Goal: Task Accomplishment & Management: Use online tool/utility

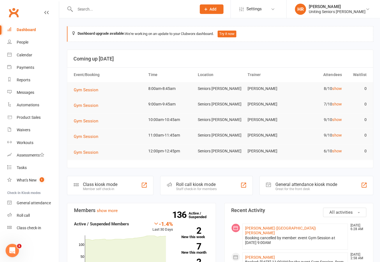
click at [338, 94] on tr "Gym Session 8:00am-8:45am Seniors Gym [PERSON_NAME] 8/10 show 0" at bounding box center [219, 90] width 305 height 16
click at [335, 89] on link "show" at bounding box center [335, 88] width 9 height 4
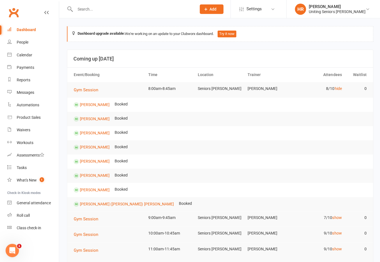
click at [337, 96] on tr "Gym Session 8:00am-8:45am Seniors [PERSON_NAME] 8/10 hide 0" at bounding box center [219, 90] width 305 height 16
click at [340, 86] on link "hide" at bounding box center [336, 88] width 7 height 4
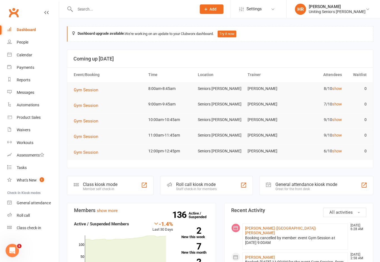
click at [338, 100] on td "7/10 show" at bounding box center [317, 104] width 49 height 13
click at [339, 106] on link "show" at bounding box center [335, 104] width 9 height 4
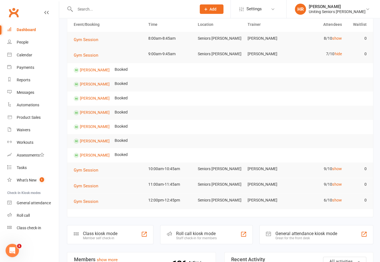
scroll to position [49, 0]
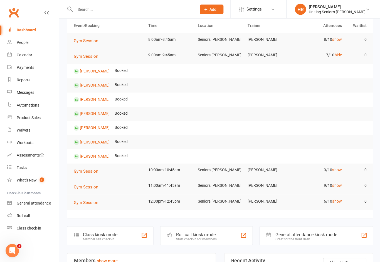
click at [194, 233] on div "Roll call kiosk mode" at bounding box center [195, 233] width 40 height 5
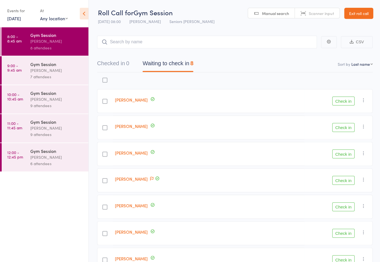
click at [342, 126] on button "Check in" at bounding box center [342, 127] width 22 height 9
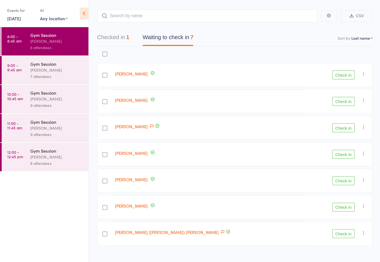
scroll to position [26, 0]
click at [107, 181] on div at bounding box center [104, 180] width 5 height 5
click at [103, 179] on input "checkbox" at bounding box center [103, 179] width 0 height 0
click at [344, 177] on button "Check in" at bounding box center [342, 180] width 22 height 9
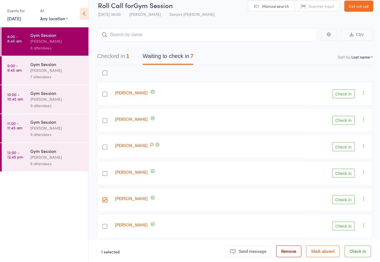
scroll to position [8, 0]
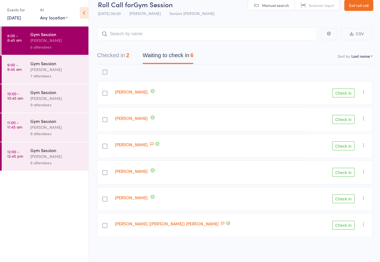
click at [340, 119] on button "Check in" at bounding box center [342, 120] width 22 height 9
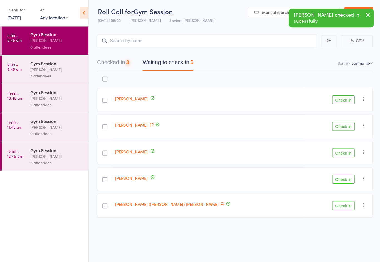
scroll to position [4, 0]
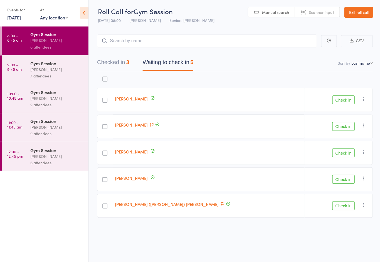
click at [347, 150] on button "Check in" at bounding box center [342, 153] width 22 height 9
